Goal: Information Seeking & Learning: Find specific fact

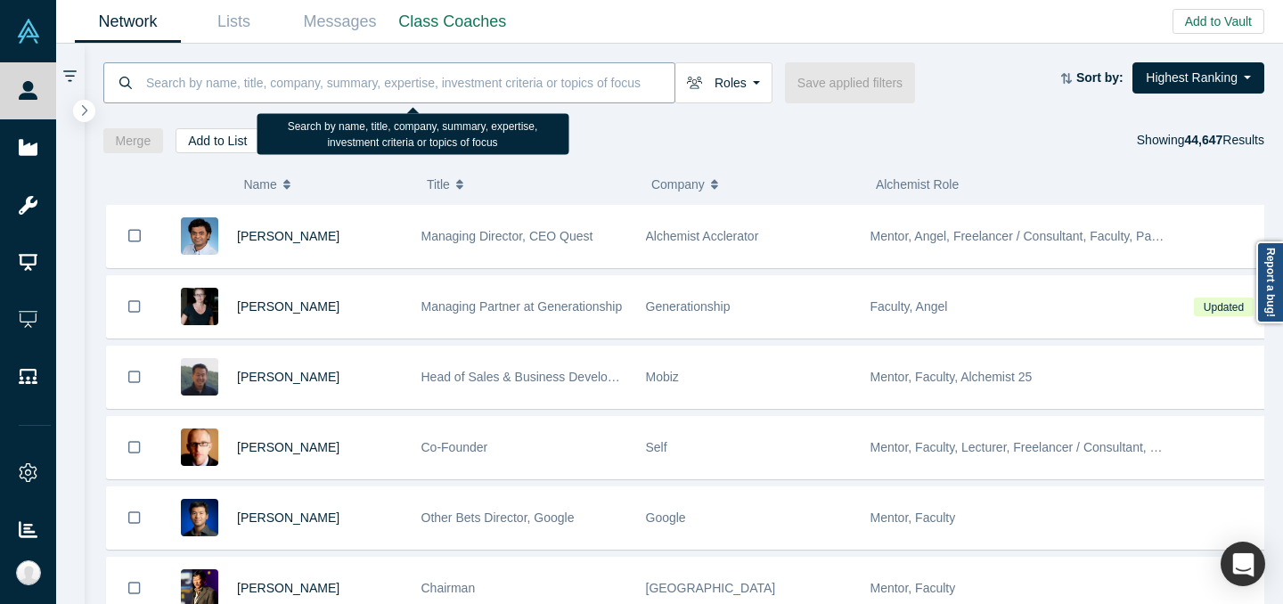
click at [533, 75] on input at bounding box center [409, 82] width 530 height 42
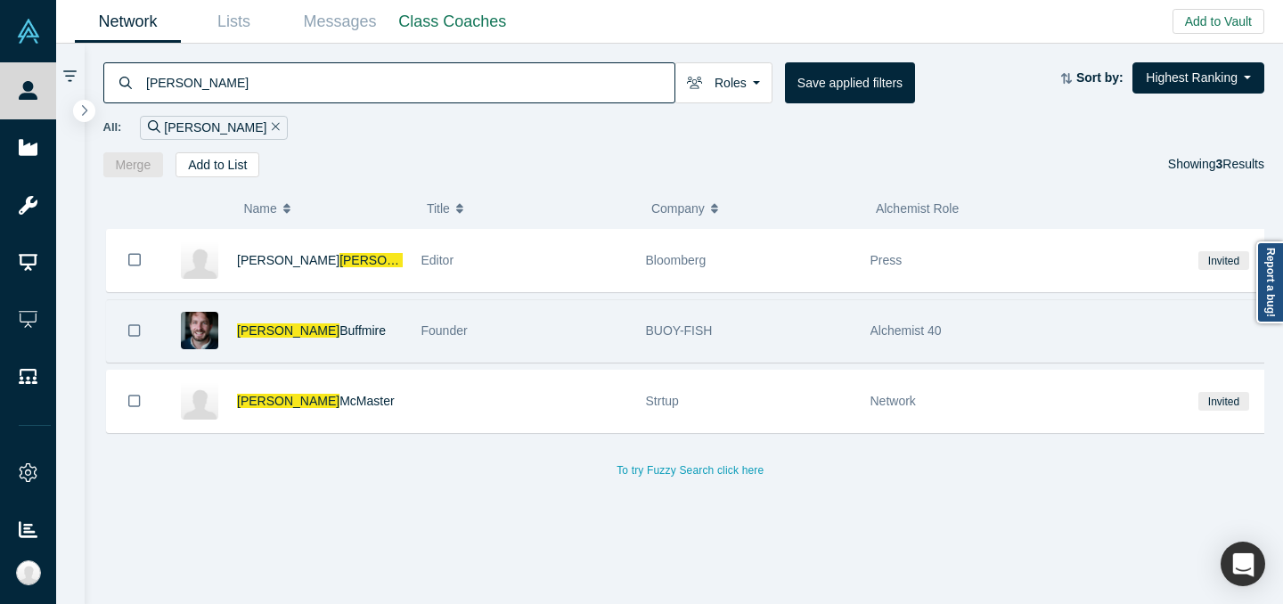
type input "[PERSON_NAME]"
click at [563, 323] on div "Founder" at bounding box center [524, 330] width 206 height 61
